Goal: Transaction & Acquisition: Book appointment/travel/reservation

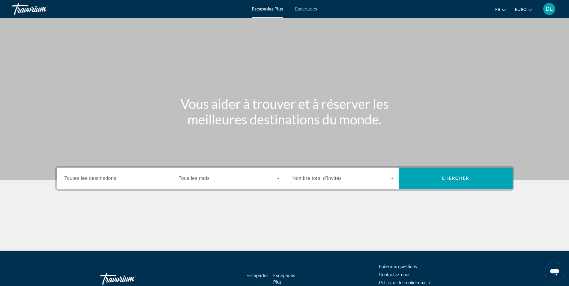
click at [112, 179] on span "Toutes les destinations" at bounding box center [91, 178] width 52 height 5
click at [112, 179] on input "Destination Toutes les destinations" at bounding box center [115, 178] width 101 height 7
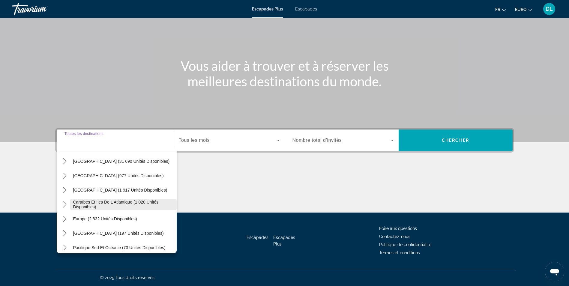
scroll to position [30, 0]
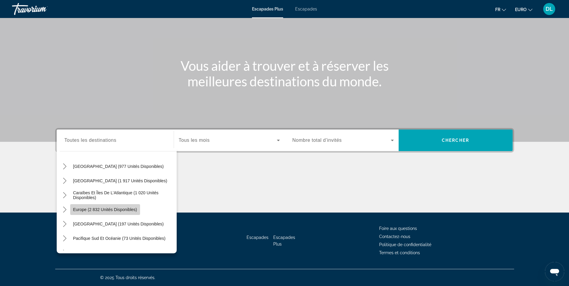
click at [113, 211] on span "Europe (2 832 unités disponibles)" at bounding box center [105, 209] width 64 height 5
type input "**********"
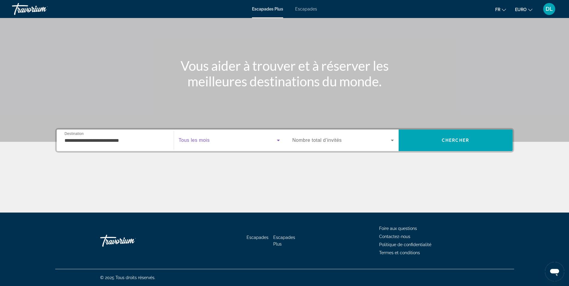
click at [277, 140] on icon "Widget de recherche" at bounding box center [278, 140] width 7 height 7
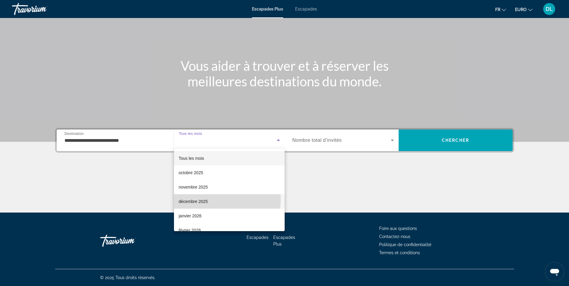
click at [217, 199] on mat-option "décembre 2025" at bounding box center [229, 201] width 111 height 14
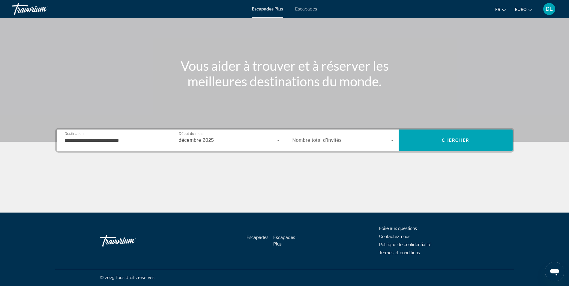
click at [328, 143] on span "Nombre total d’invités" at bounding box center [318, 140] width 50 height 5
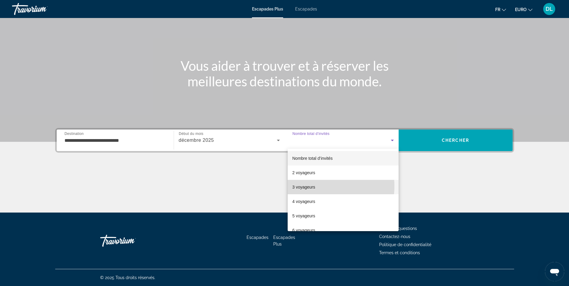
click at [318, 186] on mat-option "3 voyageurs" at bounding box center [343, 187] width 111 height 14
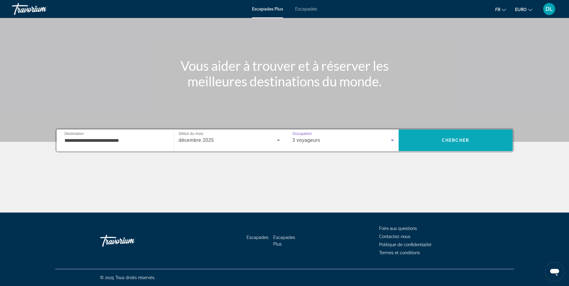
click at [445, 134] on span "Rechercher" at bounding box center [456, 140] width 114 height 14
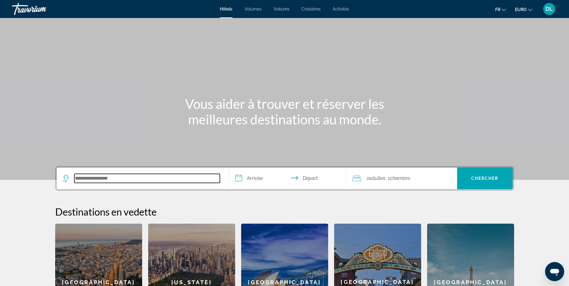
click at [86, 178] on input "Rechercher une destination hôtelière" at bounding box center [147, 178] width 146 height 9
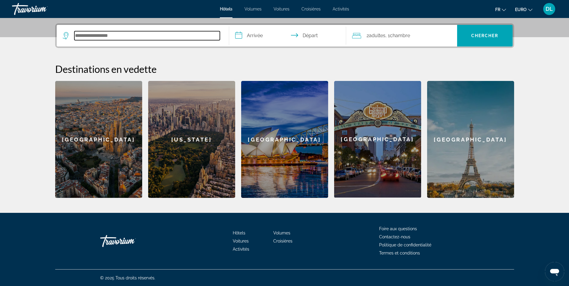
scroll to position [143, 0]
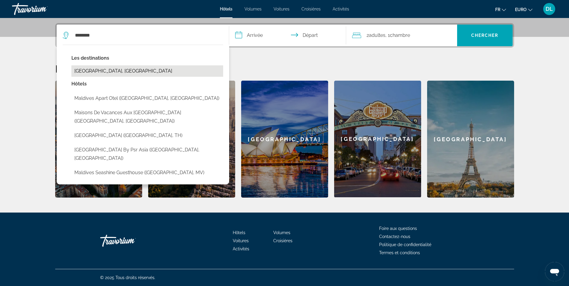
click at [106, 71] on button "Maldives, Maldives" at bounding box center [147, 70] width 152 height 11
type input "**********"
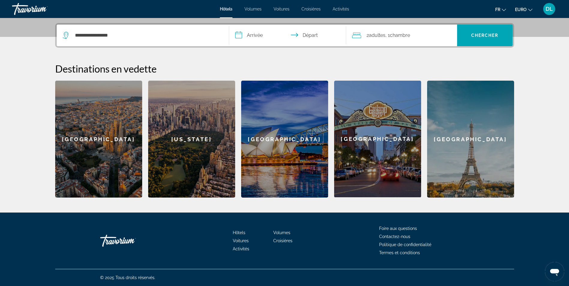
click at [253, 38] on input "**********" at bounding box center [288, 36] width 119 height 23
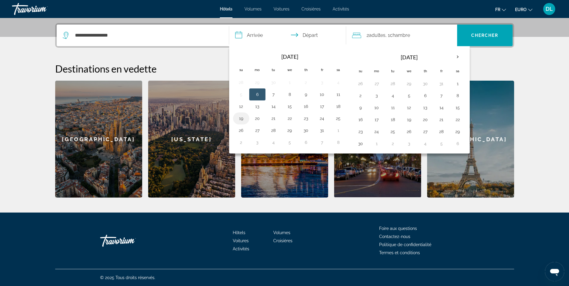
click at [242, 119] on button "19" at bounding box center [241, 118] width 10 height 8
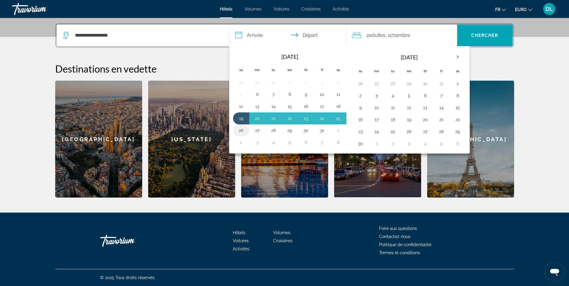
click at [242, 128] on button "26" at bounding box center [241, 130] width 10 height 8
type input "**********"
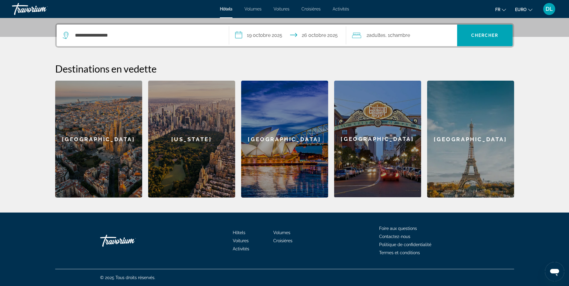
click at [405, 36] on span "Chambre" at bounding box center [400, 35] width 20 height 6
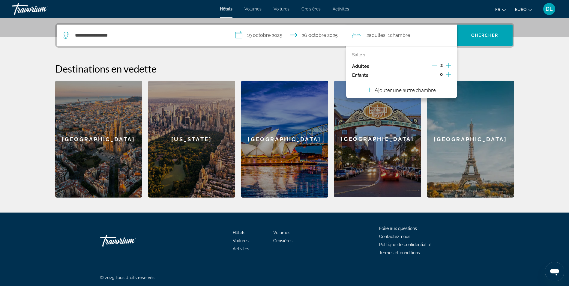
click at [449, 76] on icon "Augmenter les enfants" at bounding box center [448, 74] width 5 height 7
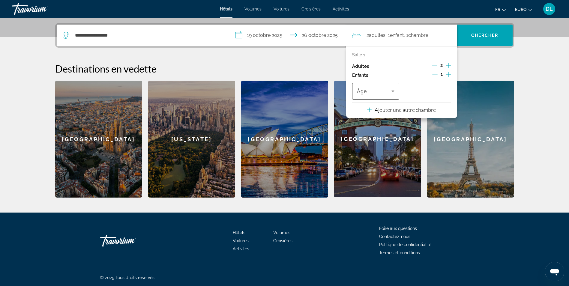
click at [386, 90] on span "Voyageurs : 2 adultes, 1 enfant" at bounding box center [374, 91] width 35 height 7
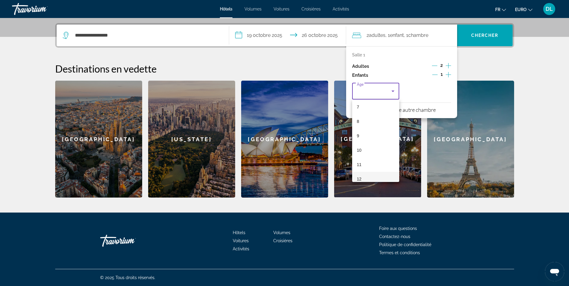
scroll to position [90, 0]
click at [371, 149] on mat-option "9" at bounding box center [375, 149] width 47 height 14
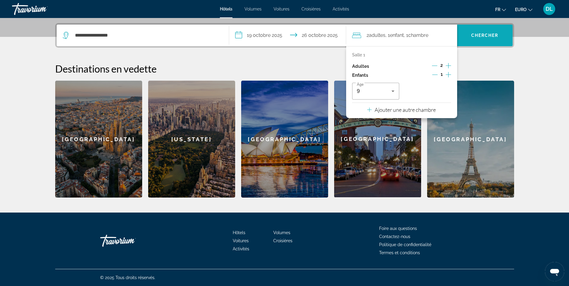
click at [477, 35] on span "Chercher" at bounding box center [484, 35] width 27 height 5
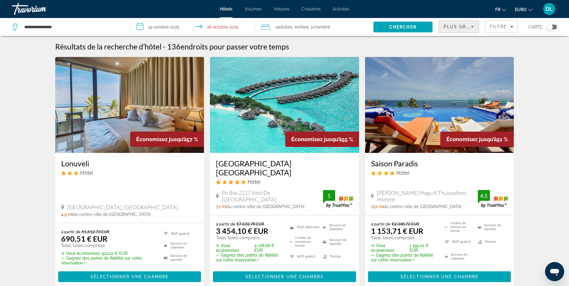
click at [465, 27] on span "Plus grandes économies" at bounding box center [480, 26] width 72 height 5
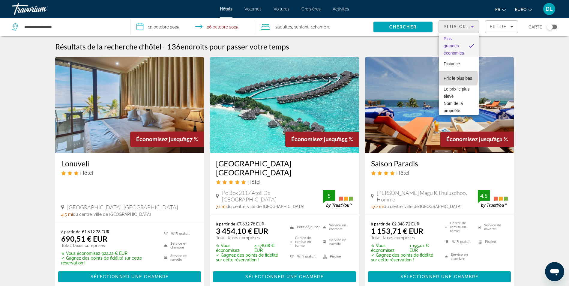
click at [458, 78] on span "Prix le plus bas" at bounding box center [458, 78] width 29 height 7
